Goal: Obtain resource: Obtain resource

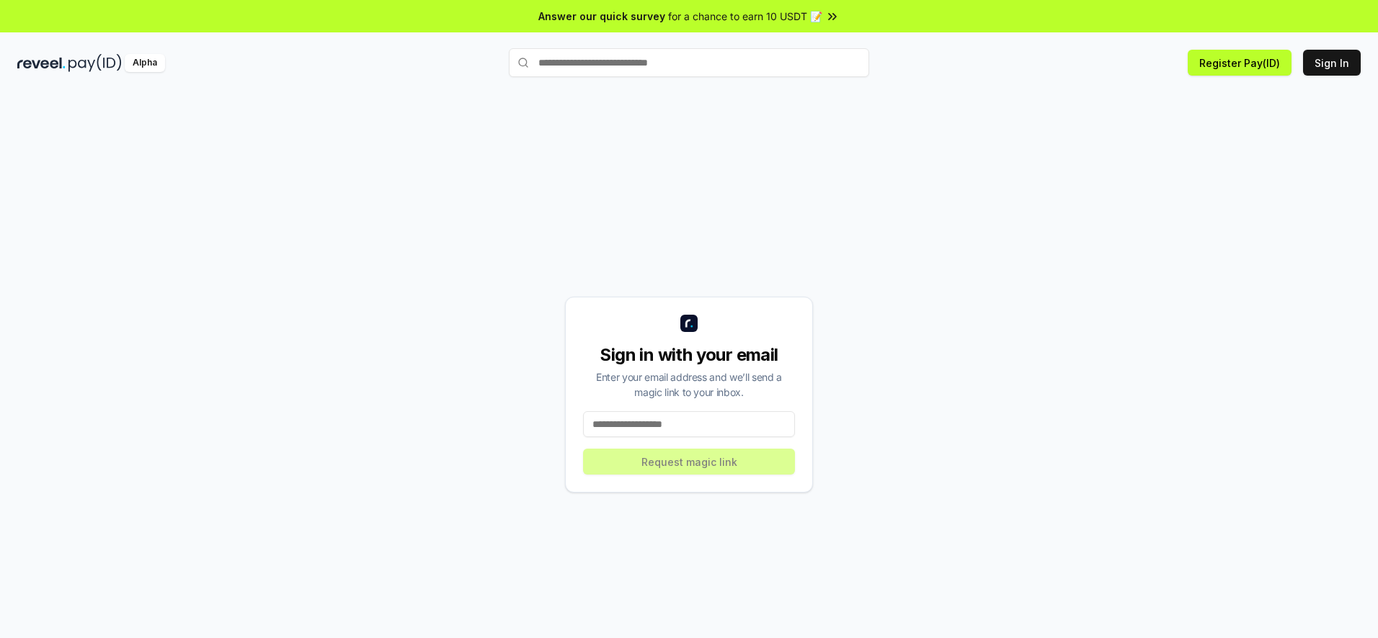
click at [649, 432] on input at bounding box center [689, 424] width 212 height 26
click at [685, 427] on input at bounding box center [689, 424] width 212 height 26
